Goal: Task Accomplishment & Management: Manage account settings

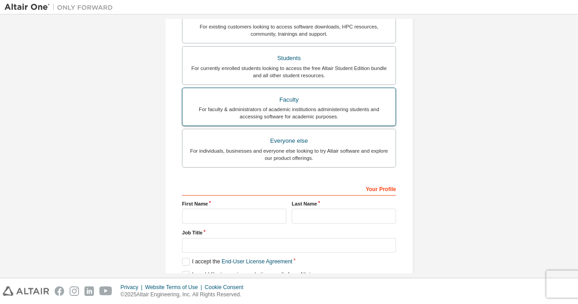
scroll to position [224, 0]
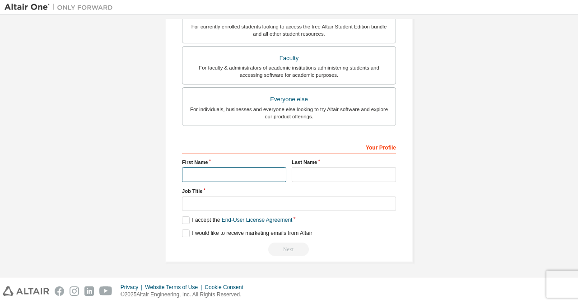
click at [208, 173] on input "text" at bounding box center [234, 174] width 104 height 15
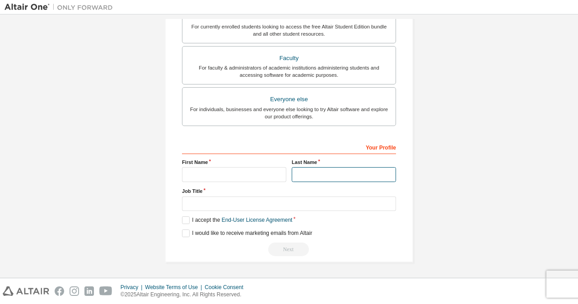
click at [305, 176] on input "text" at bounding box center [344, 174] width 104 height 15
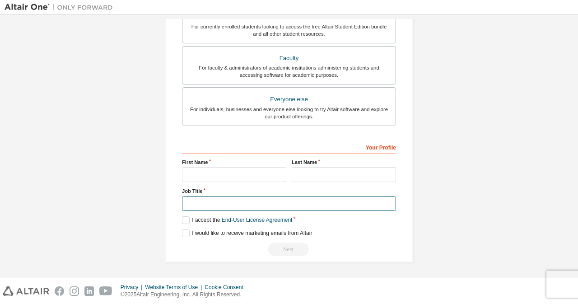
click at [233, 204] on input "text" at bounding box center [289, 204] width 214 height 15
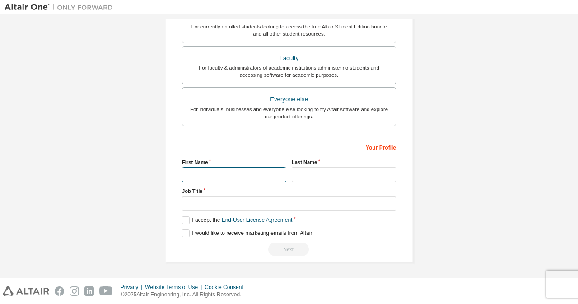
click at [197, 174] on input "text" at bounding box center [234, 174] width 104 height 15
click at [198, 169] on input "****" at bounding box center [234, 174] width 104 height 15
type input "**********"
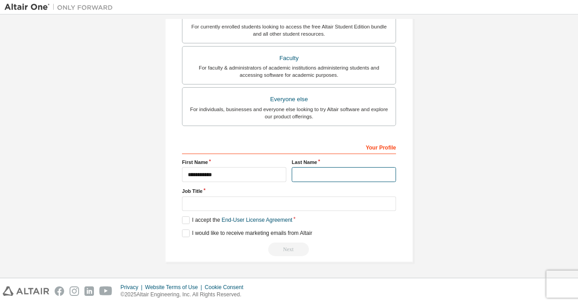
click at [321, 172] on input "text" at bounding box center [344, 174] width 104 height 15
click at [309, 177] on input "*******" at bounding box center [344, 174] width 104 height 15
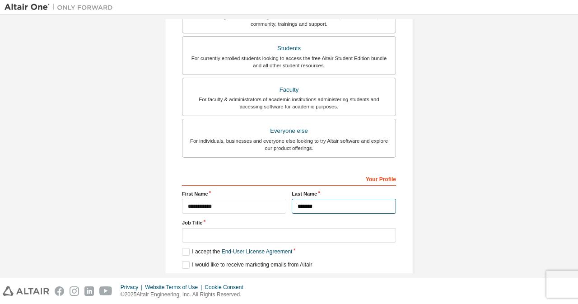
scroll to position [179, 0]
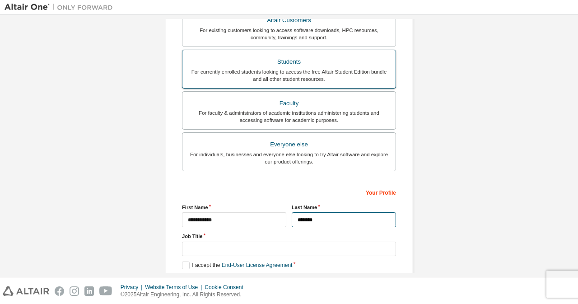
type input "*******"
click at [285, 61] on div "Students" at bounding box center [289, 62] width 202 height 13
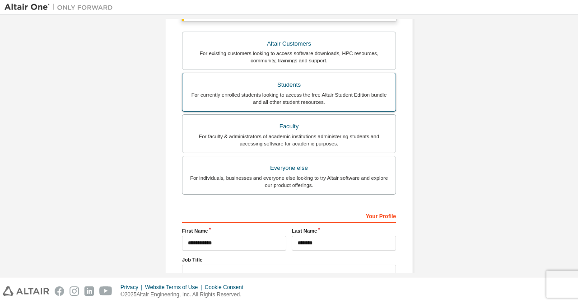
scroll to position [202, 0]
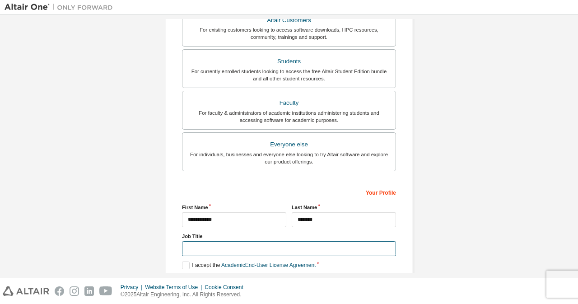
click at [192, 253] on input "text" at bounding box center [289, 248] width 214 height 15
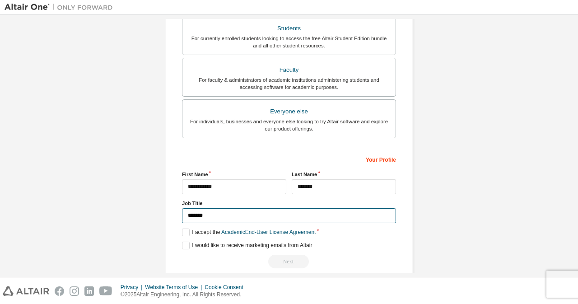
scroll to position [248, 0]
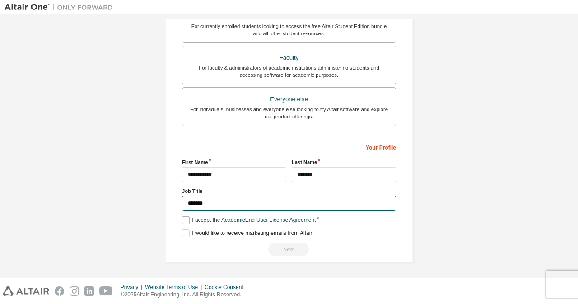
type input "*******"
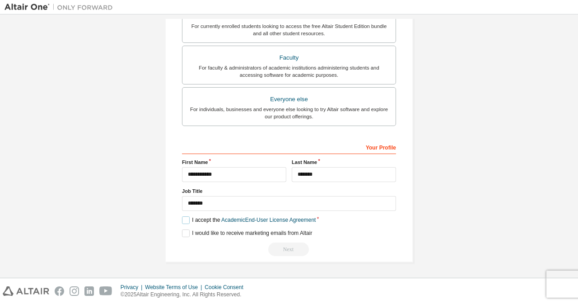
click at [186, 221] on label "I accept the Academic End-User License Agreement" at bounding box center [249, 220] width 134 height 8
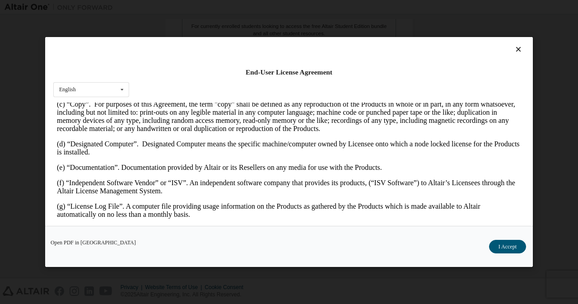
scroll to position [271, 0]
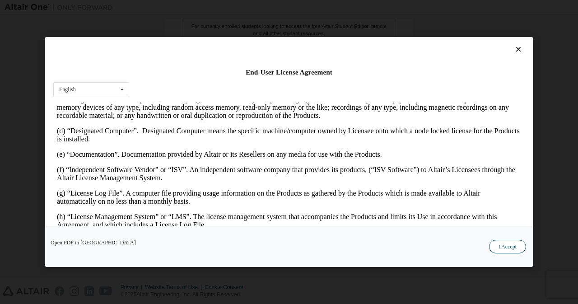
click at [507, 246] on button "I Accept" at bounding box center [507, 247] width 37 height 14
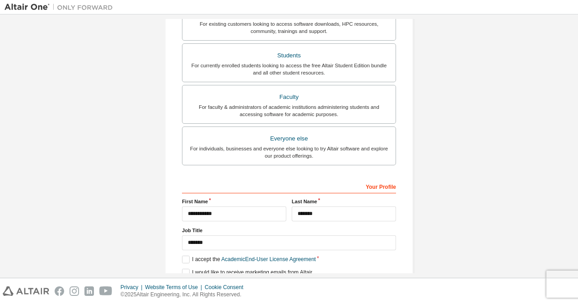
scroll to position [248, 0]
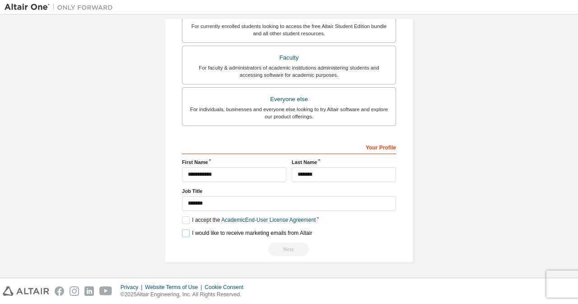
click at [188, 233] on label "I would like to receive marketing emails from Altair" at bounding box center [247, 234] width 130 height 8
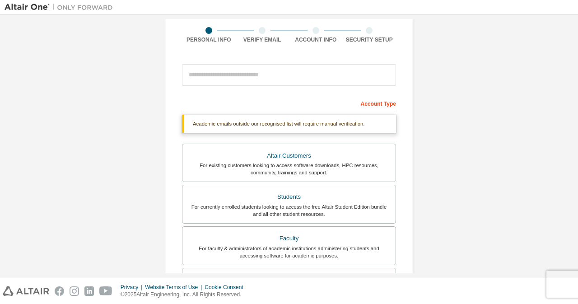
scroll to position [22, 0]
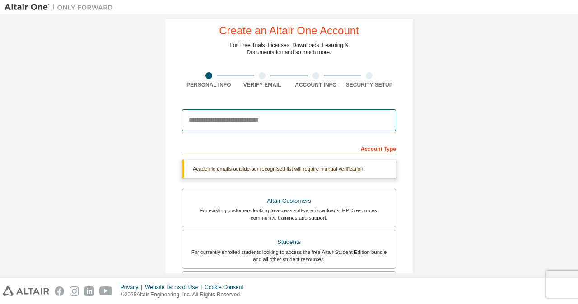
click at [241, 128] on input "email" at bounding box center [289, 120] width 214 height 22
type input "**********"
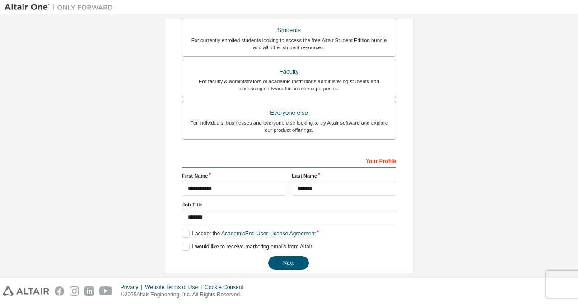
scroll to position [224, 0]
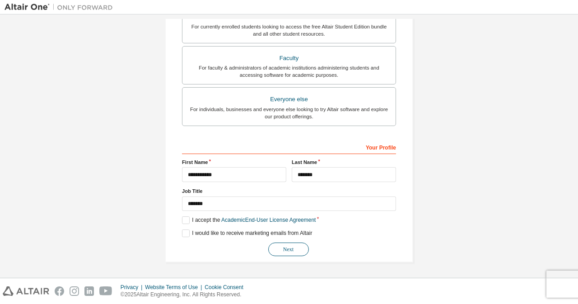
click at [286, 251] on button "Next" at bounding box center [288, 250] width 41 height 14
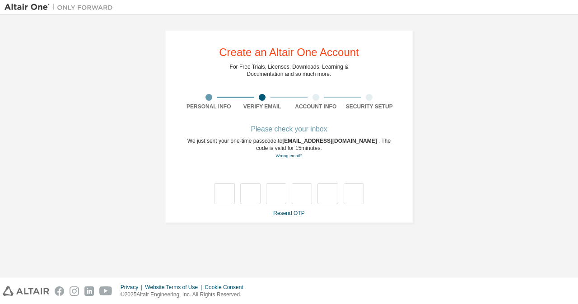
scroll to position [0, 0]
type input "*"
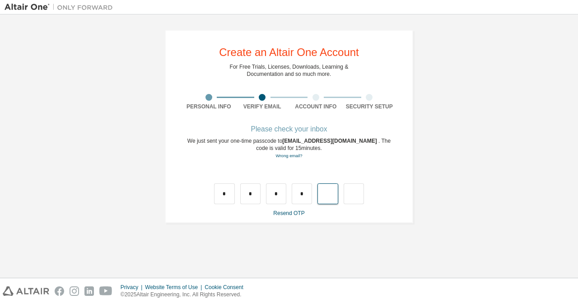
type input "*"
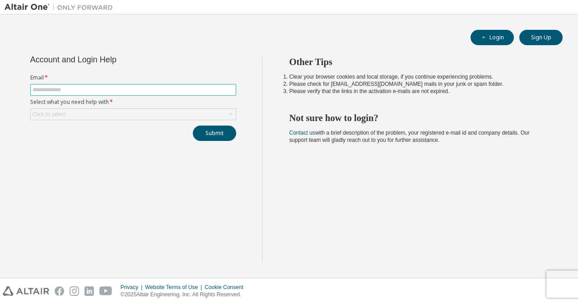
click at [59, 93] on input "text" at bounding box center [134, 89] width 202 height 7
type input "**********"
click at [70, 115] on div "Click to select" at bounding box center [133, 114] width 205 height 11
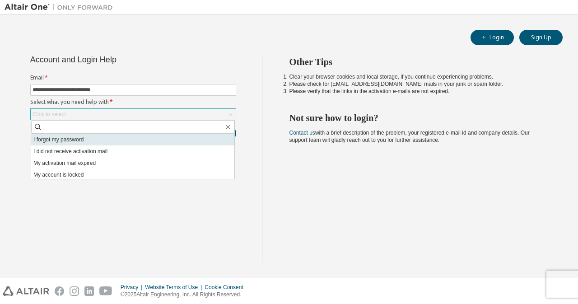
click at [53, 137] on li "I forgot my password" at bounding box center [132, 140] width 203 height 12
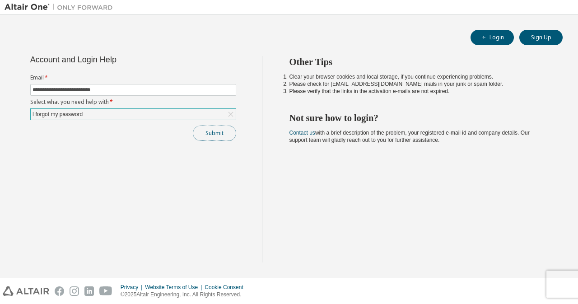
click at [220, 136] on button "Submit" at bounding box center [214, 133] width 43 height 15
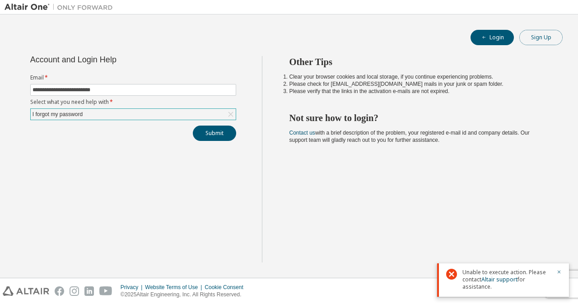
click at [544, 40] on button "Sign Up" at bounding box center [541, 37] width 43 height 15
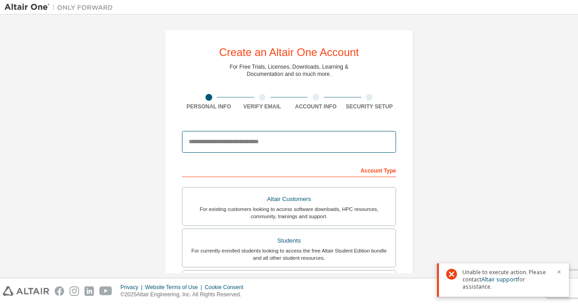
click at [241, 136] on input "email" at bounding box center [289, 142] width 214 height 22
type input "**********"
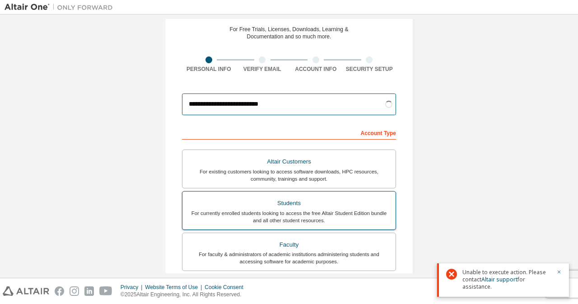
scroll to position [45, 0]
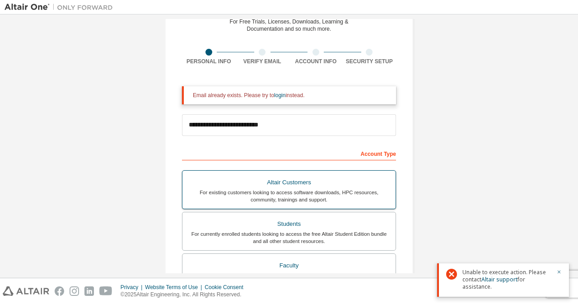
click at [262, 196] on div "For existing customers looking to access software downloads, HPC resources, com…" at bounding box center [289, 196] width 202 height 14
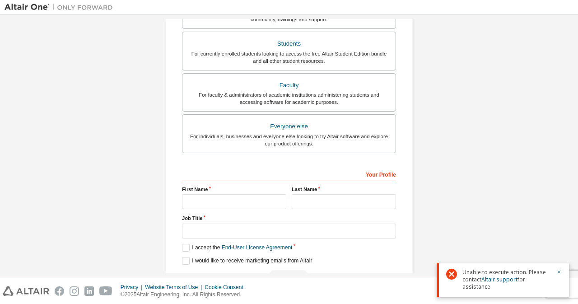
scroll to position [226, 0]
click at [224, 200] on input "text" at bounding box center [234, 201] width 104 height 15
type input "**********"
click at [319, 200] on input "text" at bounding box center [344, 201] width 104 height 15
type input "*******"
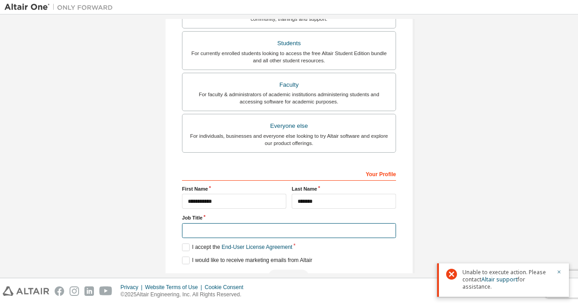
click at [202, 229] on input "text" at bounding box center [289, 230] width 214 height 15
type input "*******"
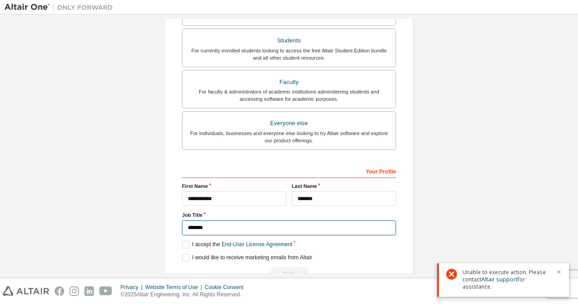
scroll to position [253, 0]
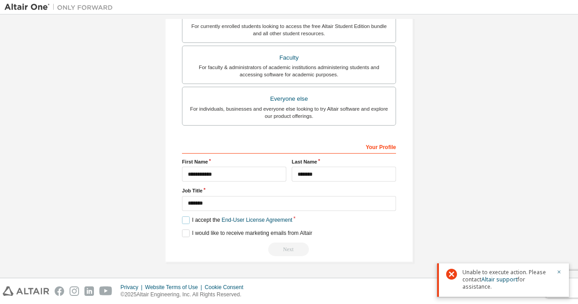
click at [182, 219] on label "I accept the End-User License Agreement" at bounding box center [237, 220] width 110 height 8
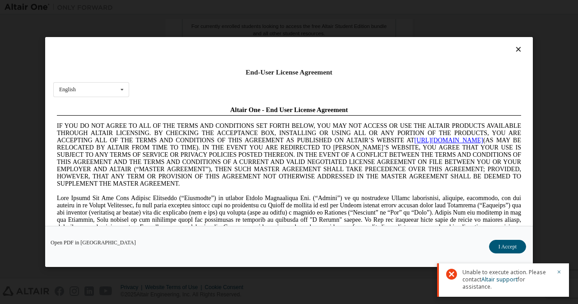
scroll to position [0, 0]
click at [514, 49] on icon at bounding box center [518, 49] width 9 height 8
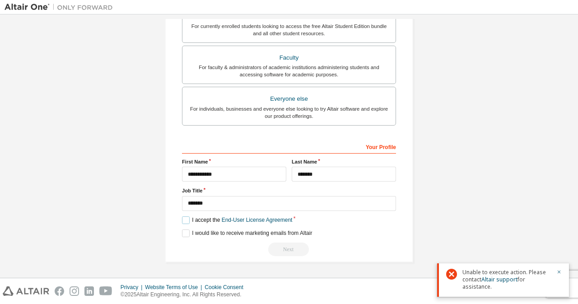
click at [183, 220] on label "I accept the End-User License Agreement" at bounding box center [237, 220] width 110 height 8
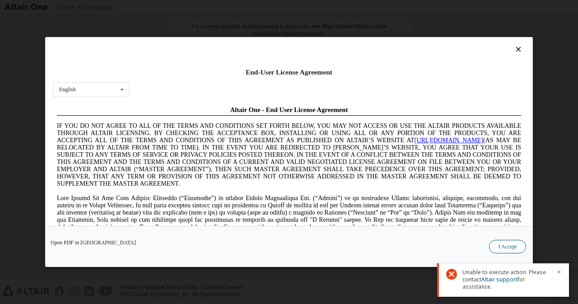
click at [517, 245] on button "I Accept" at bounding box center [507, 247] width 37 height 14
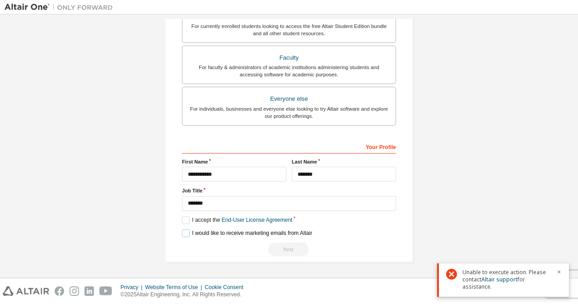
click at [185, 232] on label "I would like to receive marketing emails from Altair" at bounding box center [247, 234] width 130 height 8
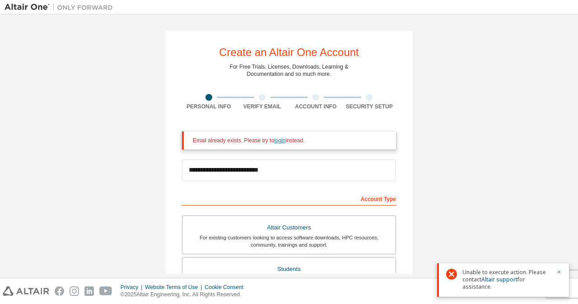
click at [277, 143] on link "login" at bounding box center [279, 140] width 11 height 6
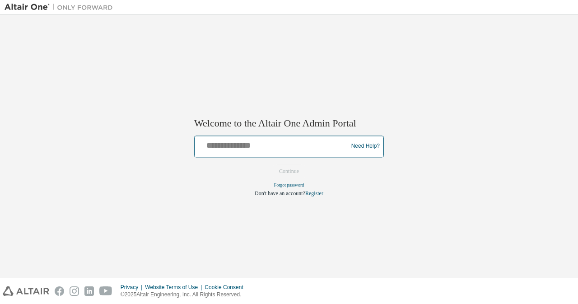
click at [277, 145] on input "text" at bounding box center [272, 144] width 149 height 13
type input "**********"
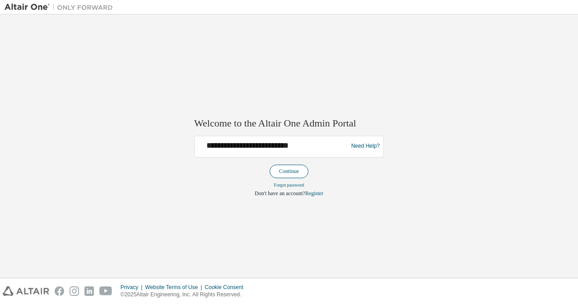
click at [293, 171] on button "Continue" at bounding box center [289, 171] width 39 height 14
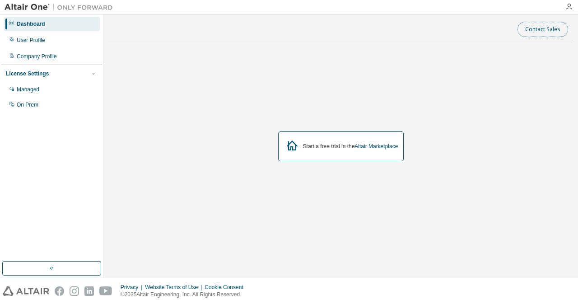
click at [541, 31] on button "Contact Sales" at bounding box center [543, 29] width 51 height 15
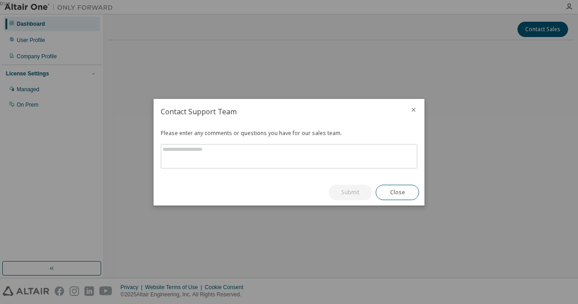
click at [413, 106] on icon "close" at bounding box center [413, 109] width 7 height 7
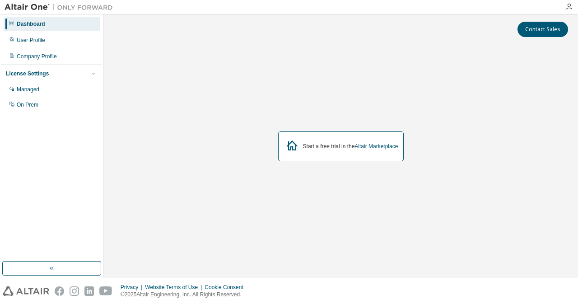
click at [27, 20] on div "Dashboard" at bounding box center [52, 24] width 96 height 14
click at [26, 9] on img at bounding box center [61, 7] width 113 height 9
click at [36, 8] on img at bounding box center [61, 7] width 113 height 9
